Goal: Communication & Community: Answer question/provide support

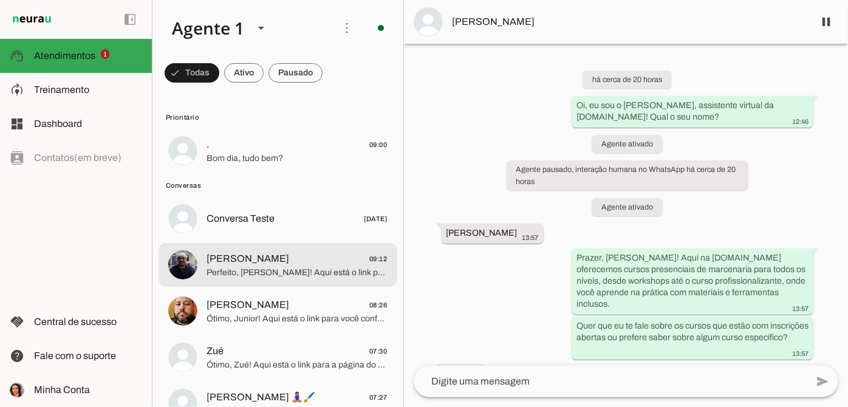
click at [311, 261] on span "[PERSON_NAME] 09:12" at bounding box center [297, 259] width 181 height 15
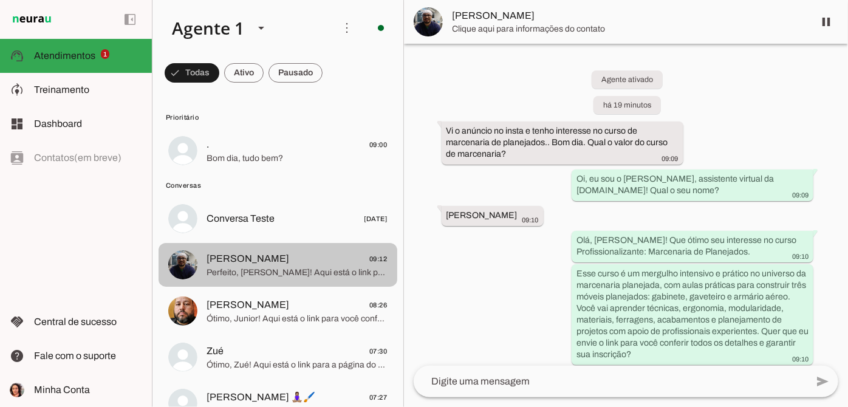
scroll to position [171, 0]
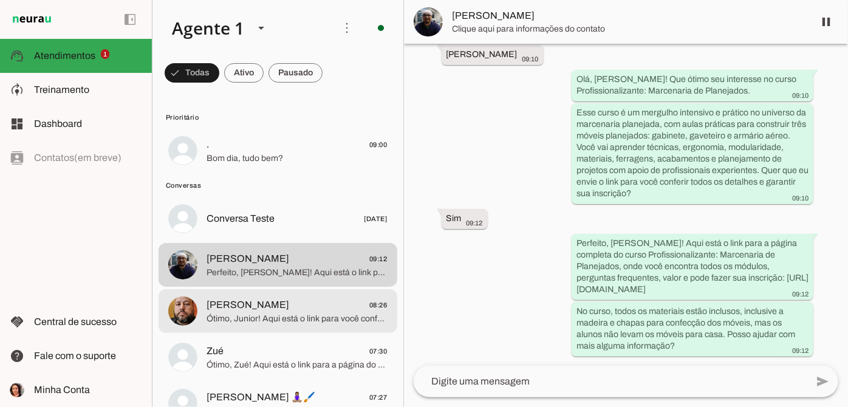
click at [292, 323] on span "Ótimo, Junior! Aqui está o link para você conferir tudo sobre o curso Profissio…" at bounding box center [297, 319] width 181 height 12
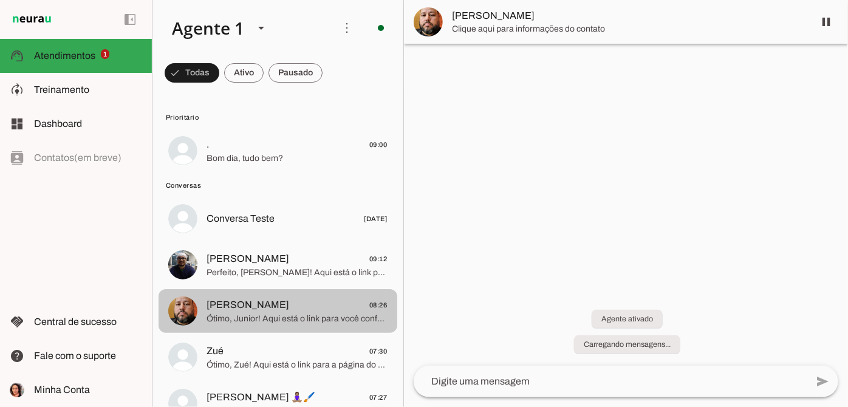
scroll to position [103, 0]
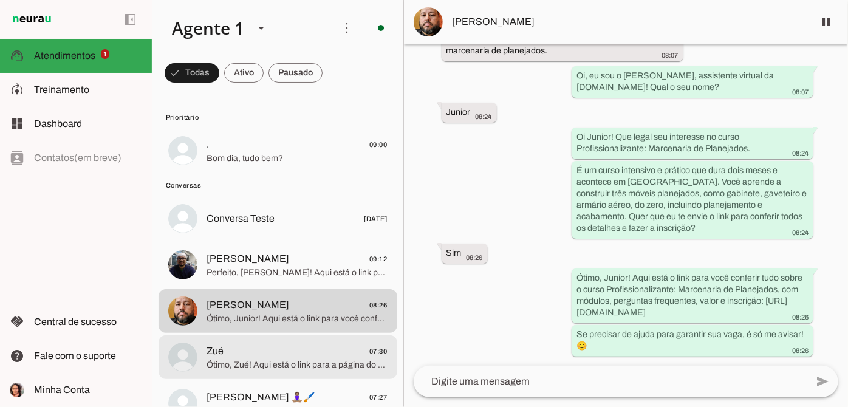
click at [295, 359] on span "Ótimo, Zué! Aqui está o link para a página do curso Profissionalizante Marcenar…" at bounding box center [297, 365] width 181 height 12
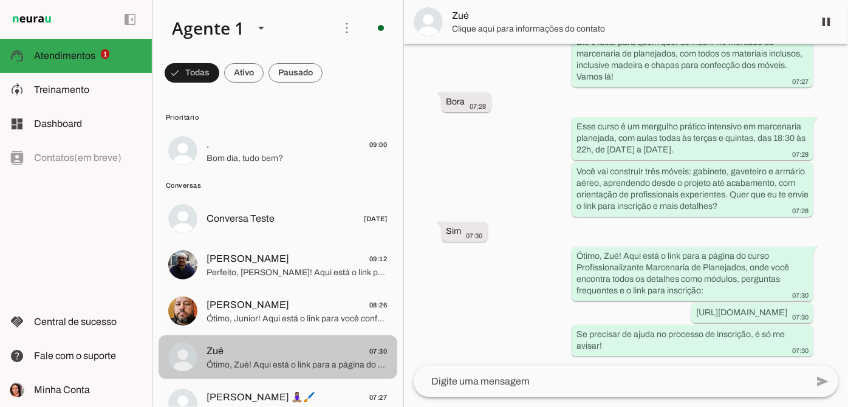
scroll to position [55, 0]
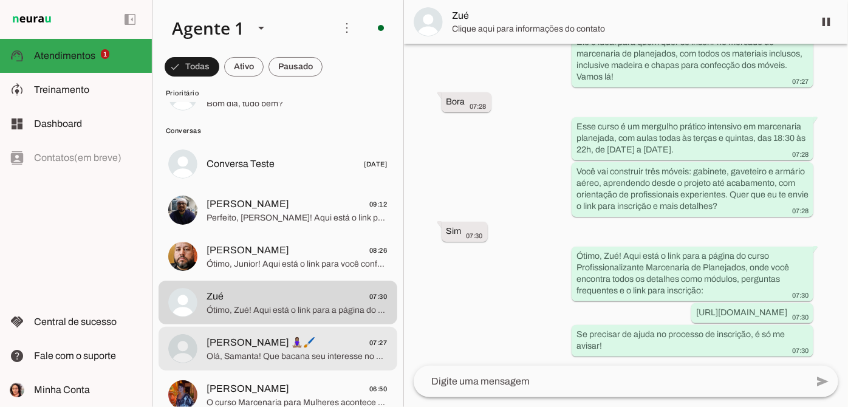
click at [300, 356] on span "Olá, Samanta! Que bacana seu interesse no curso de Profissionalizante: Marcenar…" at bounding box center [297, 357] width 181 height 12
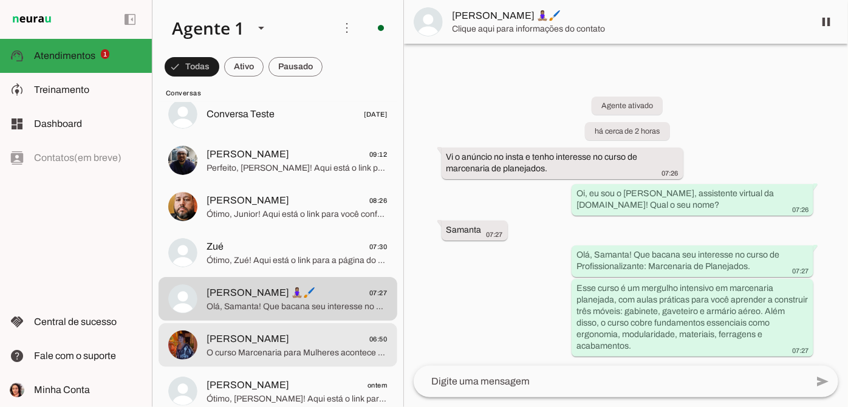
scroll to position [110, 0]
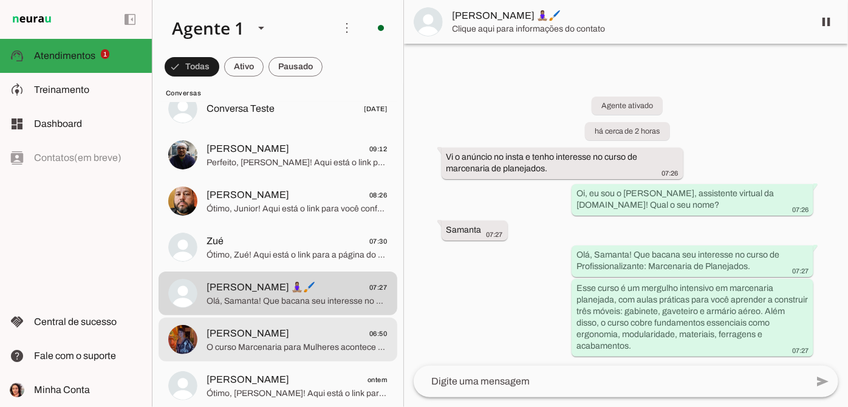
click at [307, 349] on span "O curso Marcenaria para Mulheres acontece nos dias [DATE] e [DATE], das 18:30 à…" at bounding box center [297, 348] width 181 height 12
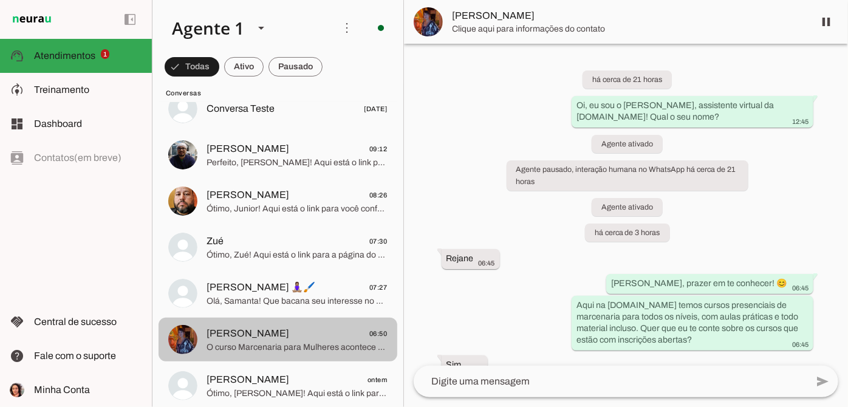
scroll to position [754, 0]
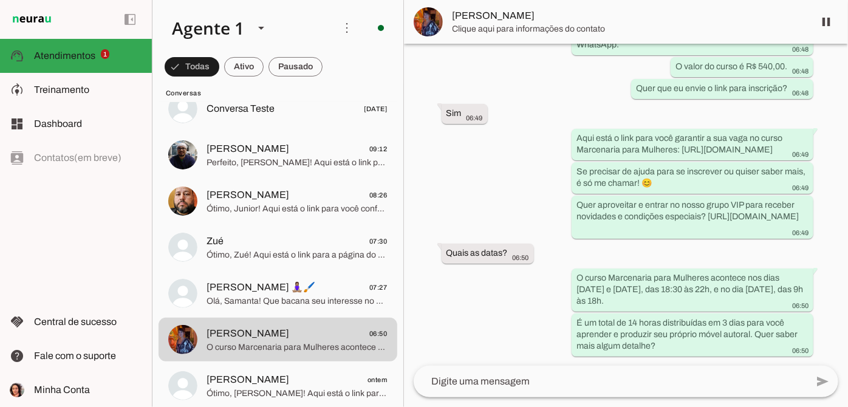
click at [410, 405] on div "add send send 🎤 Recording... description Document photo_library Photos & videos…" at bounding box center [626, 386] width 444 height 41
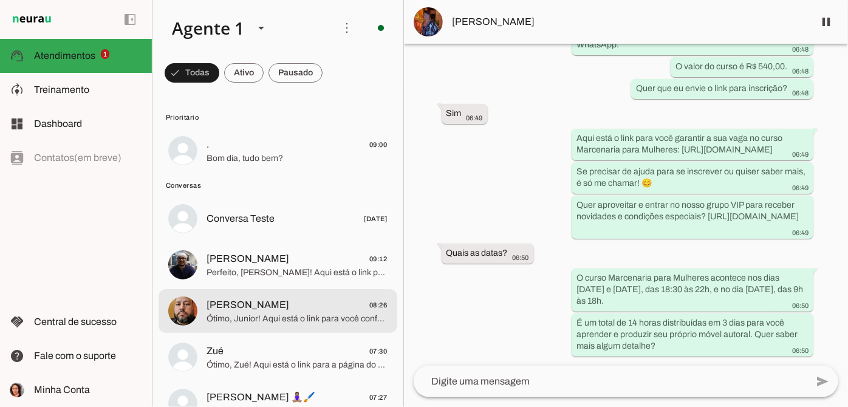
scroll to position [0, 0]
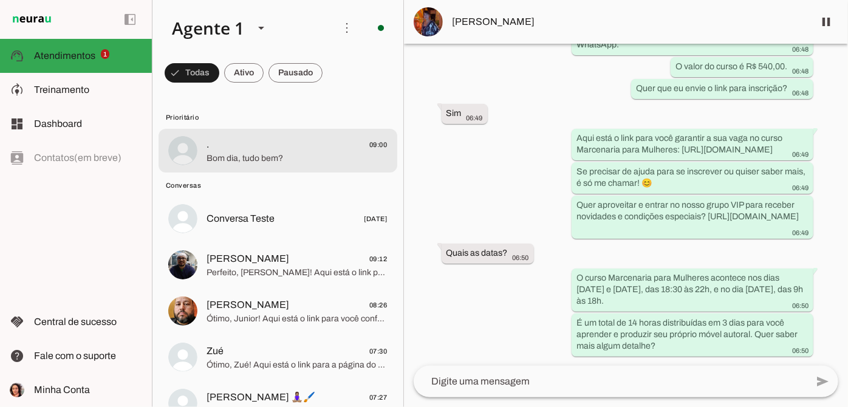
click at [340, 129] on md-item ". 09:00 Bom dia, tudo bem?" at bounding box center [278, 151] width 239 height 44
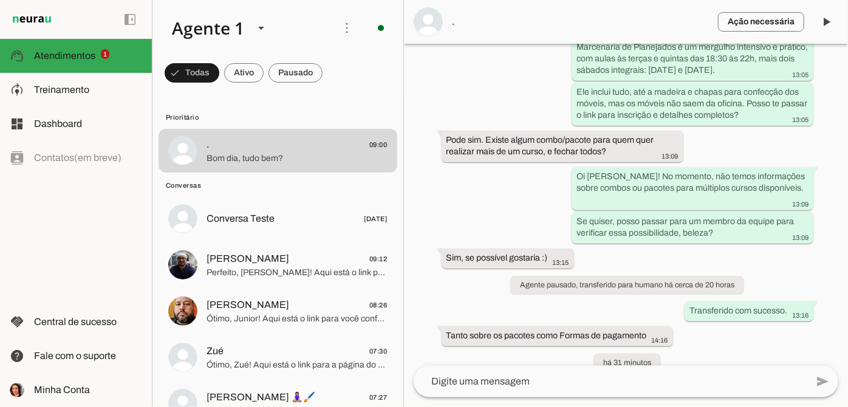
scroll to position [962, 0]
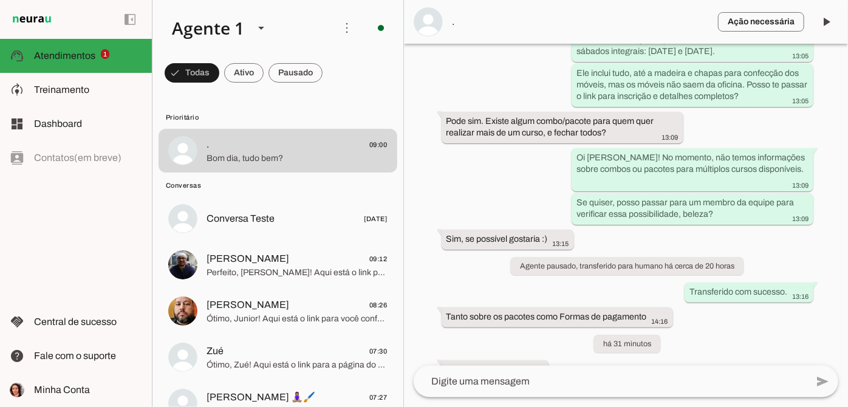
click at [450, 17] on md-item "Ação necessária O Agente detectou que uma ação humana é necessária, resolva a q…" at bounding box center [626, 22] width 444 height 44
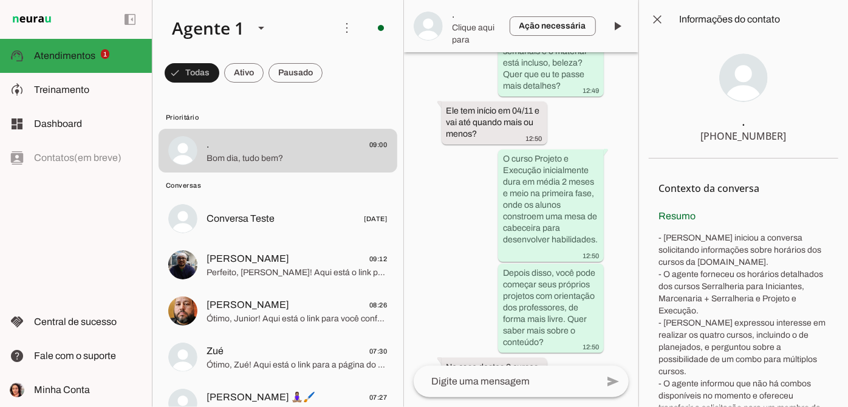
scroll to position [2083, 0]
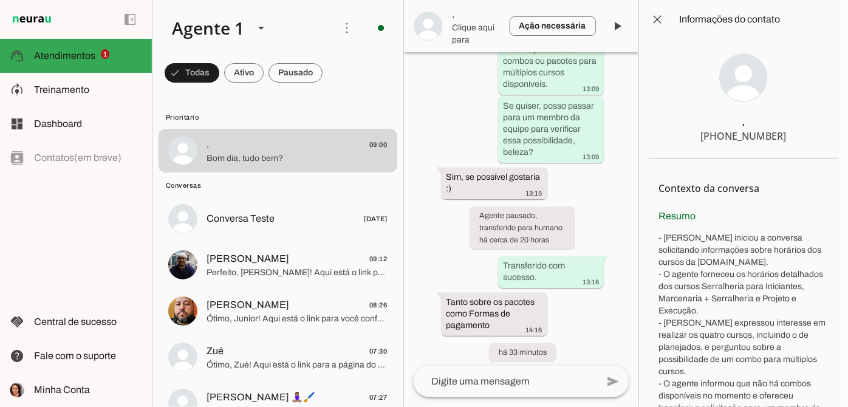
click at [745, 138] on div "[PHONE_NUMBER]" at bounding box center [744, 136] width 86 height 15
drag, startPoint x: 704, startPoint y: 136, endPoint x: 791, endPoint y: 139, distance: 86.4
click at [791, 139] on section ". [PHONE_NUMBER]" at bounding box center [744, 99] width 190 height 120
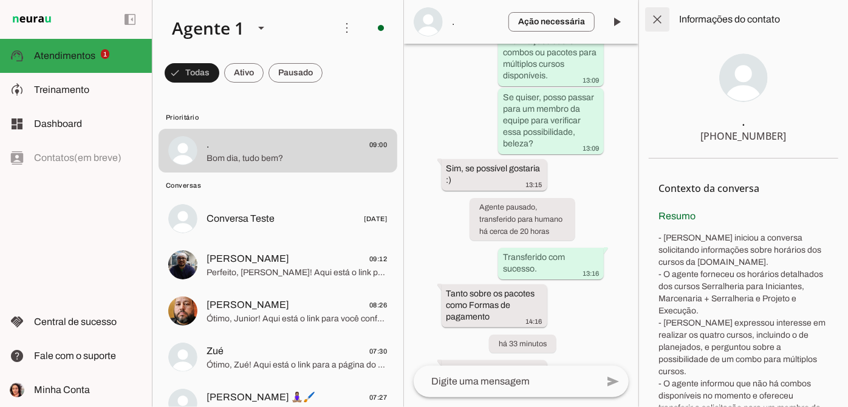
click at [660, 25] on span at bounding box center [657, 19] width 29 height 29
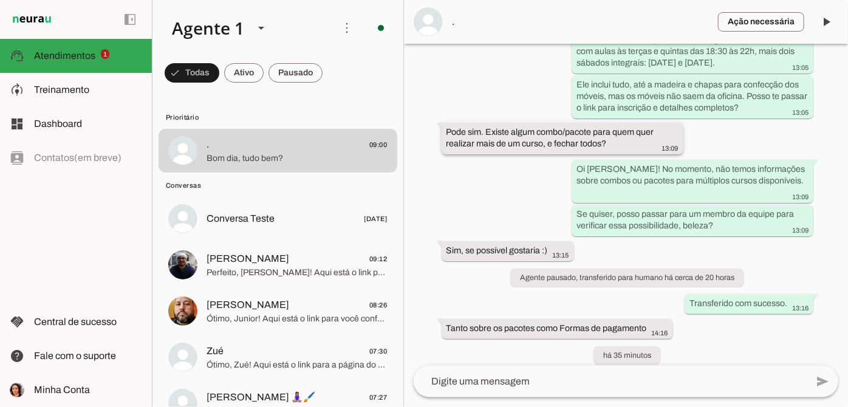
scroll to position [962, 0]
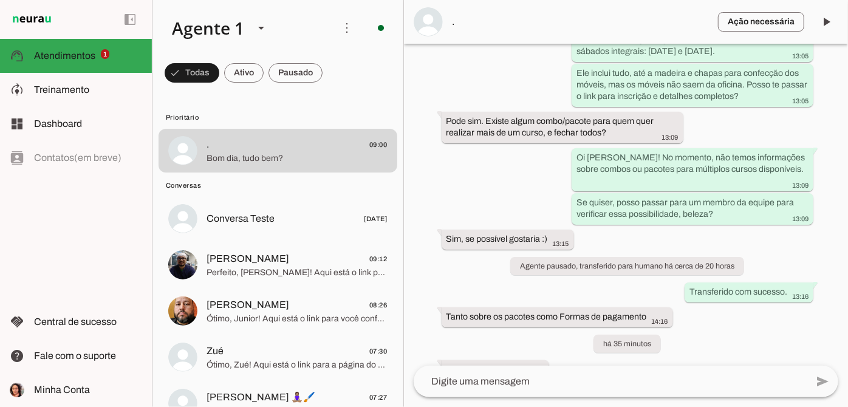
click at [487, 19] on span "." at bounding box center [581, 22] width 256 height 15
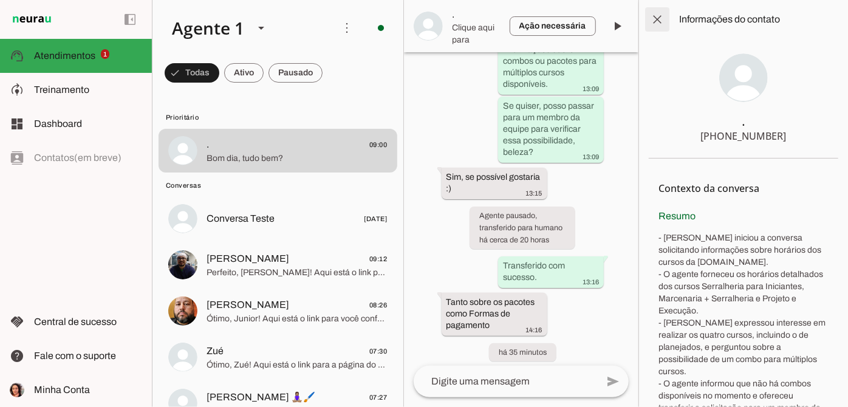
click at [652, 23] on span at bounding box center [657, 19] width 29 height 29
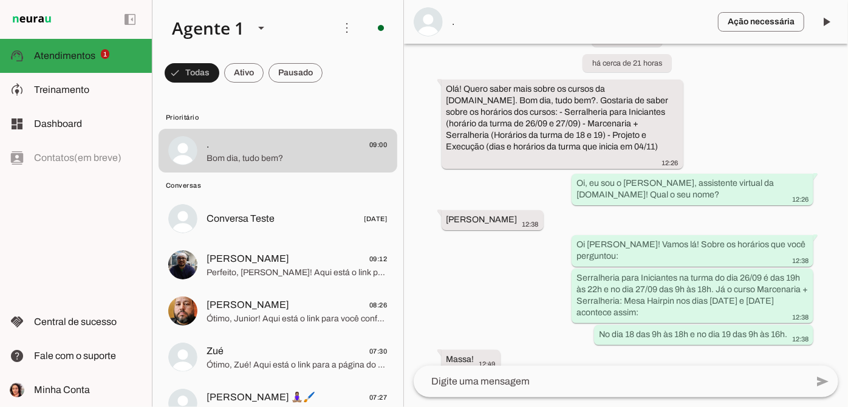
scroll to position [22, 0]
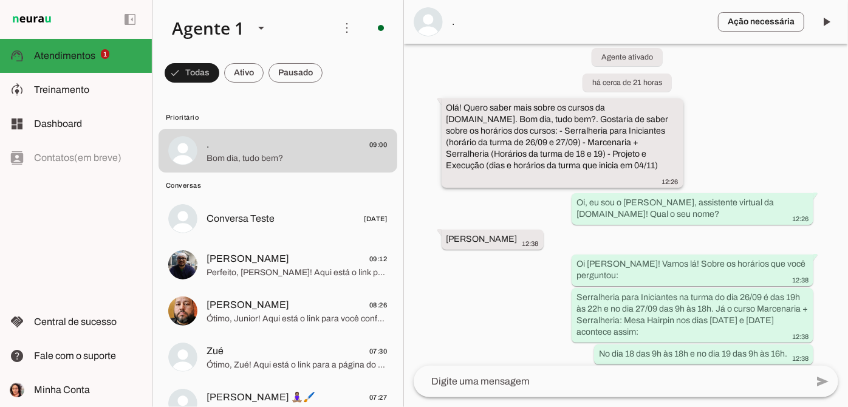
drag, startPoint x: 476, startPoint y: 132, endPoint x: 593, endPoint y: 153, distance: 119.2
click at [0, 0] on slot "Olá! Quero saber mais sobre os cursos da [DOMAIN_NAME]. Bom dia, tudo bem?. Gos…" at bounding box center [0, 0] width 0 height 0
